Goal: Information Seeking & Learning: Stay updated

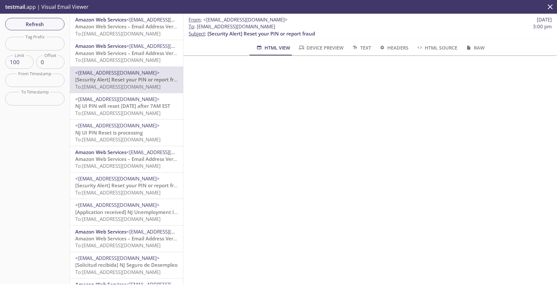
click at [138, 62] on span "To: [EMAIL_ADDRESS][DOMAIN_NAME]" at bounding box center [117, 60] width 85 height 7
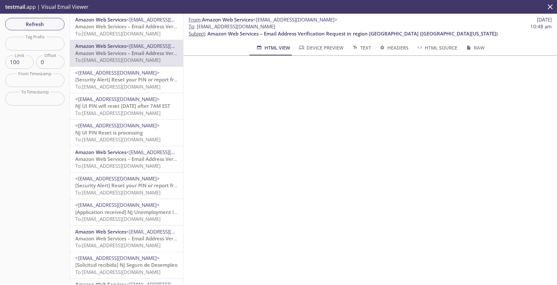
click at [124, 29] on span "Amazon Web Services – Email Address Verification Request in region [GEOGRAPHIC_…" at bounding box center [220, 26] width 290 height 7
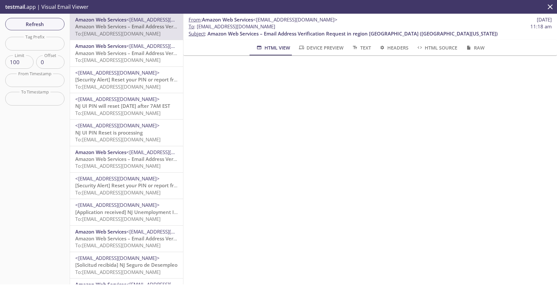
scroll to position [132, 0]
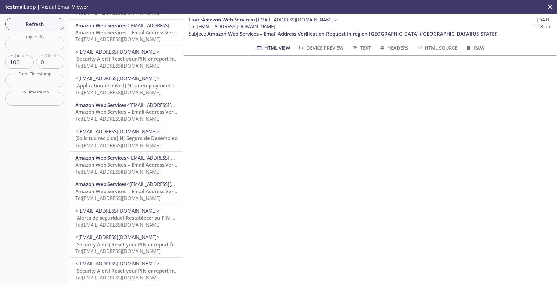
click at [140, 268] on span "[Security Alert] Reset your PIN or report fraud" at bounding box center [129, 271] width 108 height 7
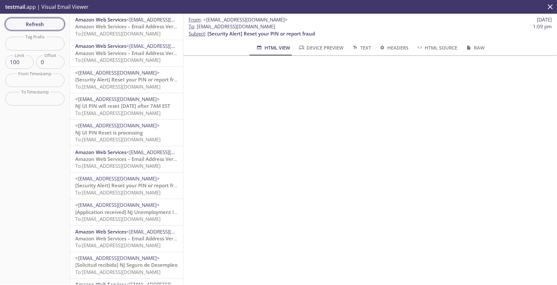
click at [49, 23] on span "Refresh" at bounding box center [34, 24] width 49 height 8
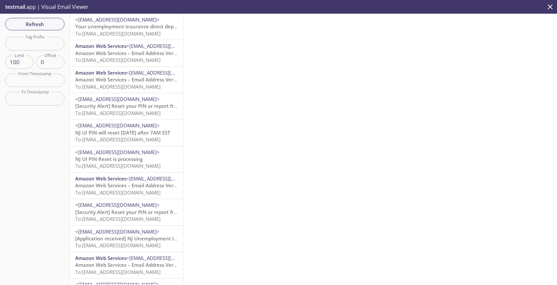
click at [131, 29] on span "Your unemployment insurance direct deposit was updated" at bounding box center [144, 26] width 138 height 7
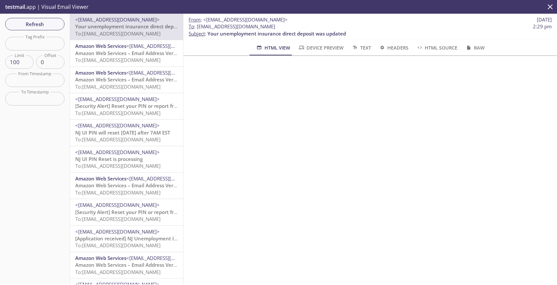
scroll to position [90, 0]
